Goal: Use online tool/utility

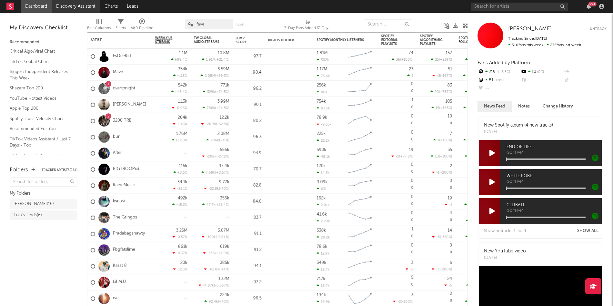
click at [73, 5] on link "Discovery Assistant" at bounding box center [76, 6] width 48 height 13
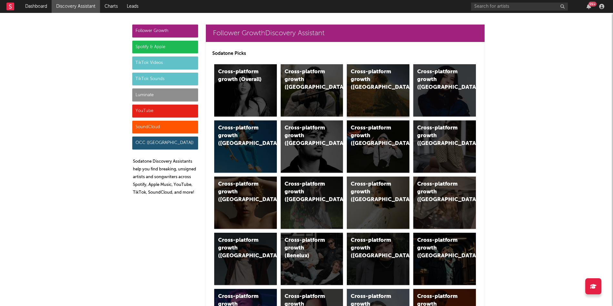
click at [382, 85] on div "Cross-platform growth ([GEOGRAPHIC_DATA])" at bounding box center [378, 90] width 63 height 52
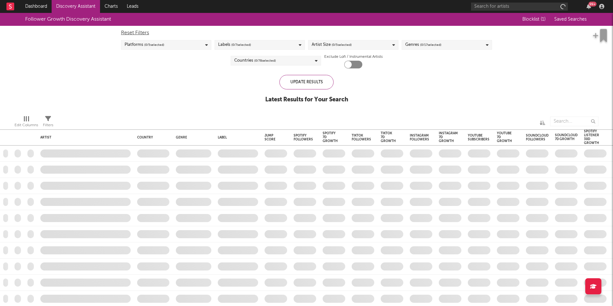
checkbox input "true"
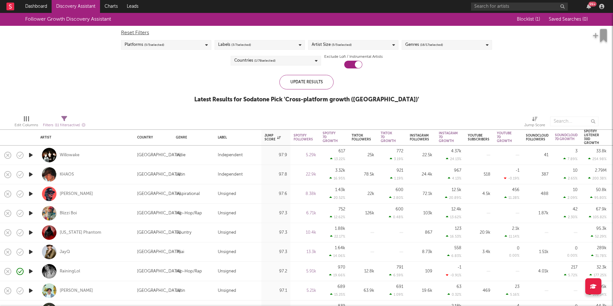
click at [133, 112] on div "Edit Columns Filters ( 11 filters active) Jump Score" at bounding box center [306, 119] width 613 height 19
